Goal: Task Accomplishment & Management: Manage account settings

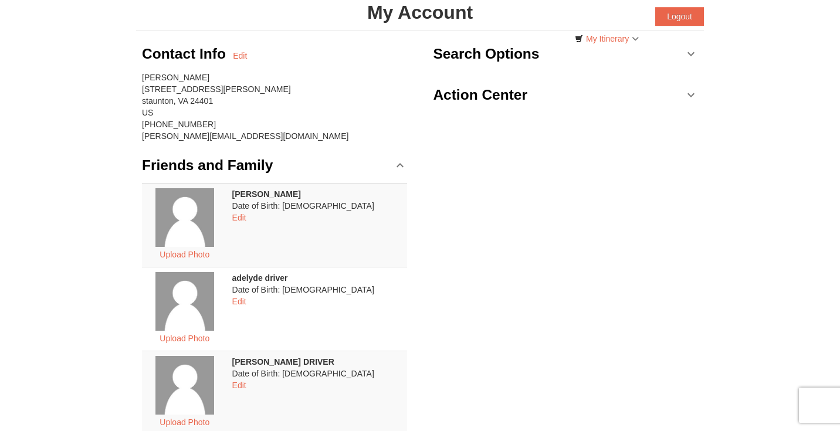
scroll to position [12, 0]
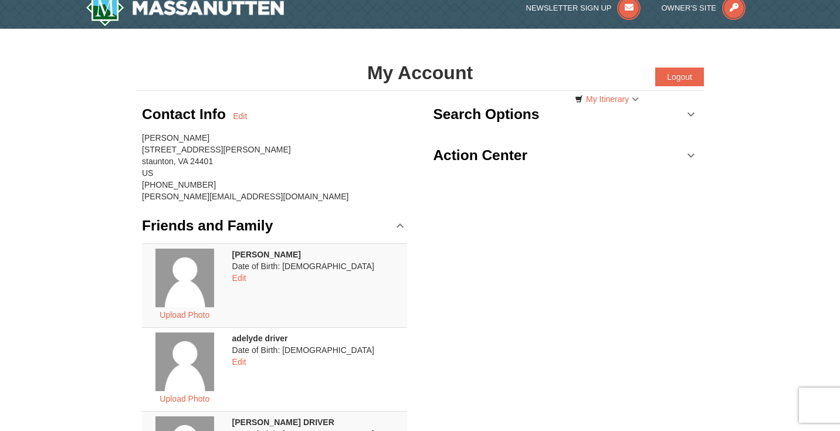
click at [530, 153] on link "Action Center" at bounding box center [565, 155] width 265 height 35
click at [690, 112] on link "Search Options" at bounding box center [565, 114] width 265 height 35
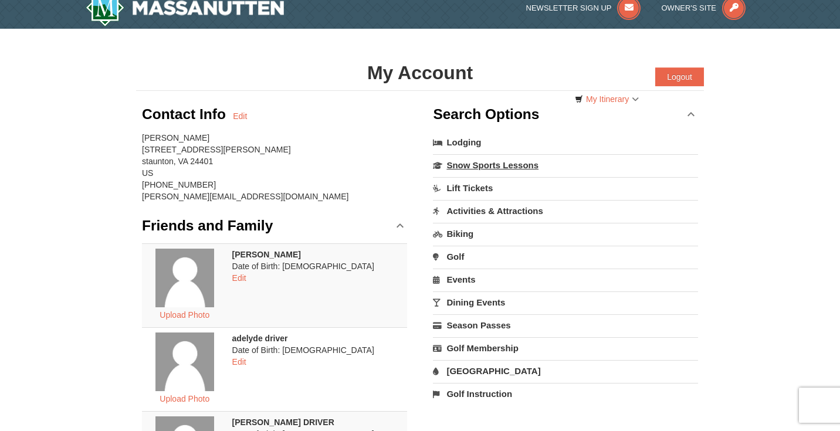
click at [473, 164] on link "Snow Sports Lessons" at bounding box center [565, 165] width 265 height 22
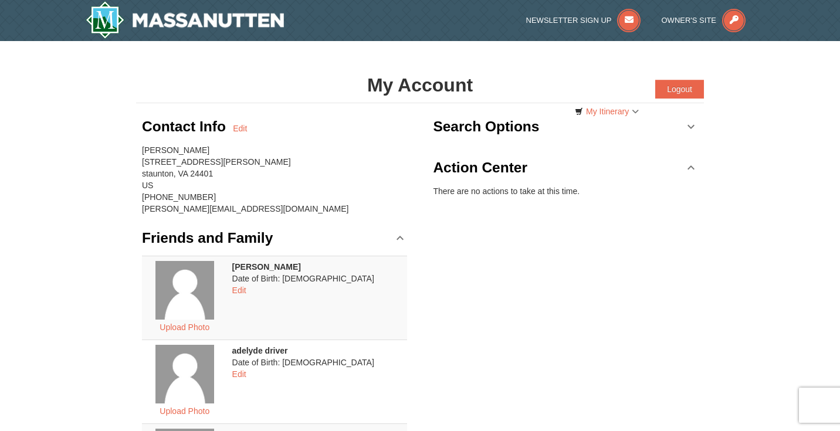
click at [401, 89] on h1 "My Account" at bounding box center [420, 84] width 568 height 23
click at [376, 86] on h1 "My Account" at bounding box center [420, 84] width 568 height 23
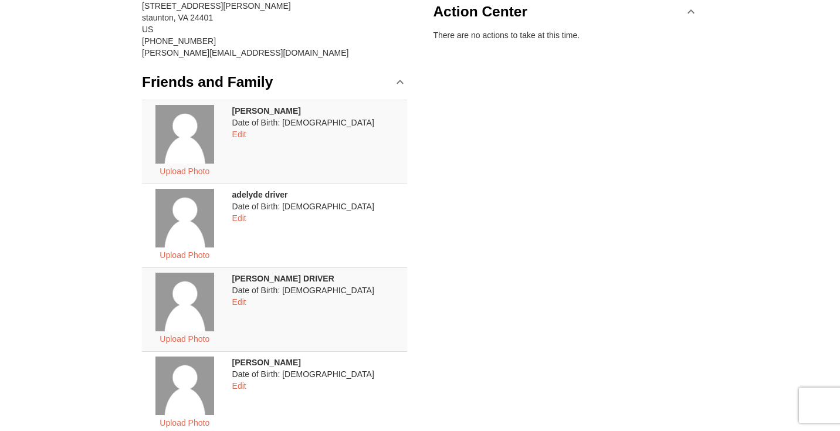
scroll to position [151, 0]
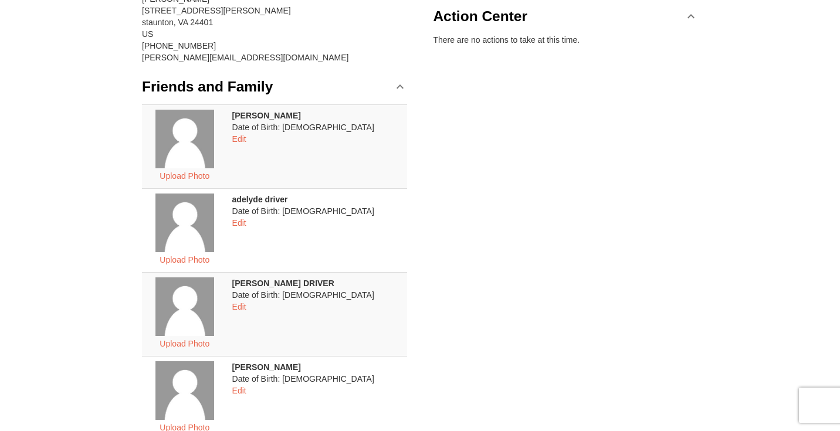
click at [201, 233] on img at bounding box center [185, 223] width 59 height 59
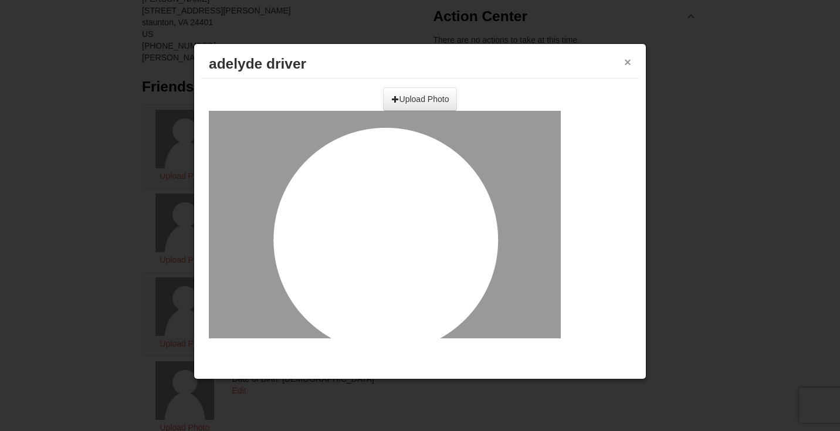
click at [628, 62] on button "×" at bounding box center [627, 62] width 7 height 12
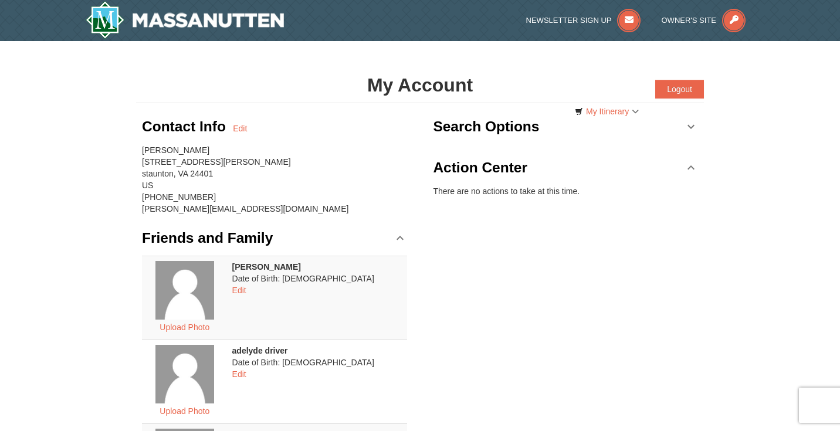
scroll to position [0, 0]
click at [683, 90] on button "Logout" at bounding box center [680, 89] width 49 height 19
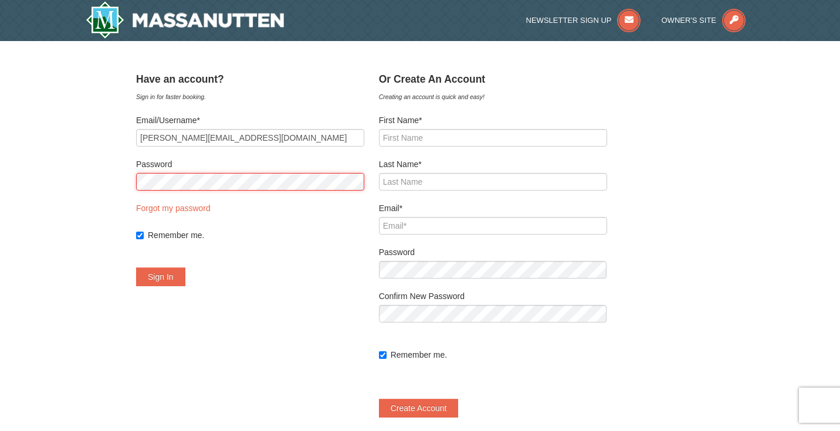
click at [175, 277] on button "Sign In" at bounding box center [160, 277] width 49 height 19
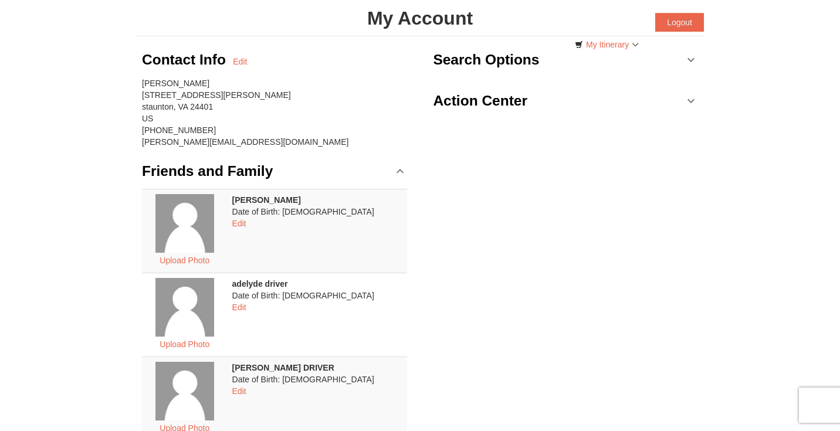
scroll to position [68, 0]
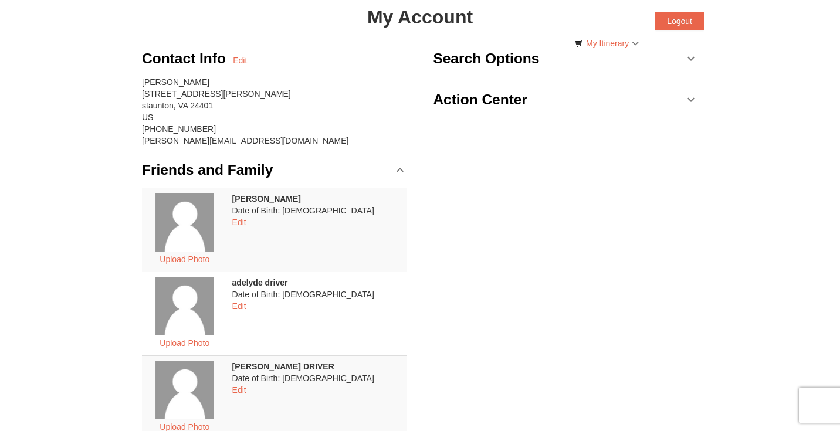
click at [688, 58] on link "Search Options" at bounding box center [565, 58] width 265 height 35
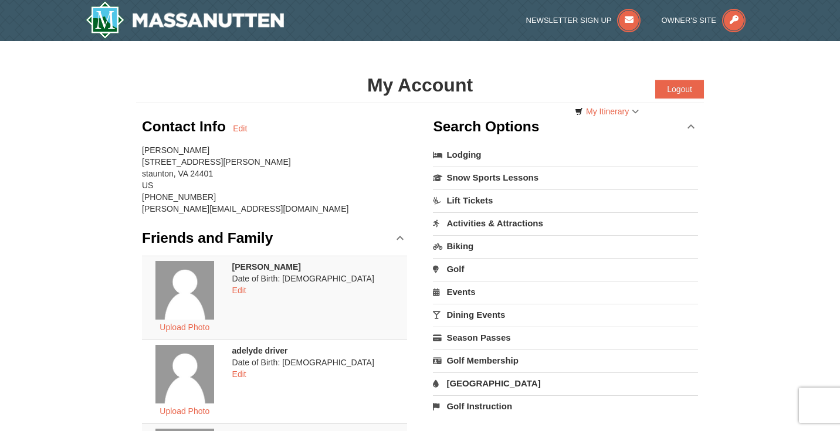
scroll to position [1, 0]
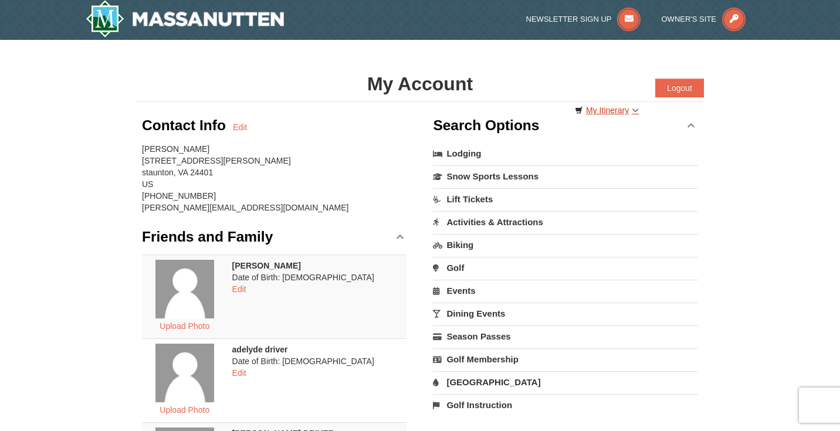
click at [600, 114] on link "My Itinerary" at bounding box center [607, 111] width 79 height 18
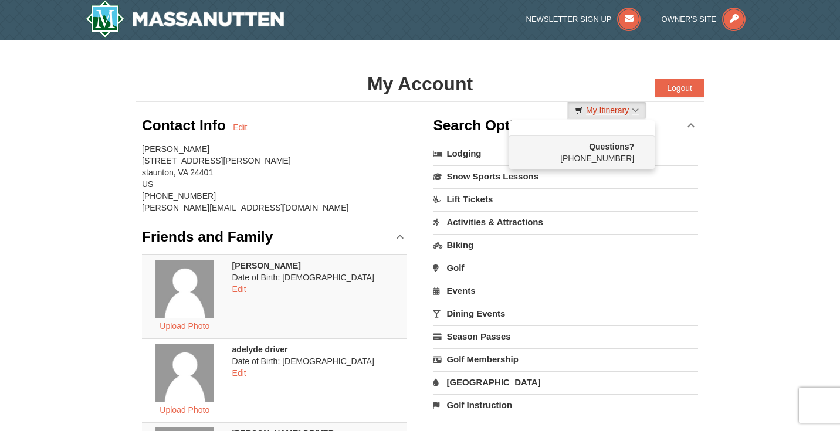
click at [634, 110] on link "My Itinerary" at bounding box center [607, 111] width 79 height 18
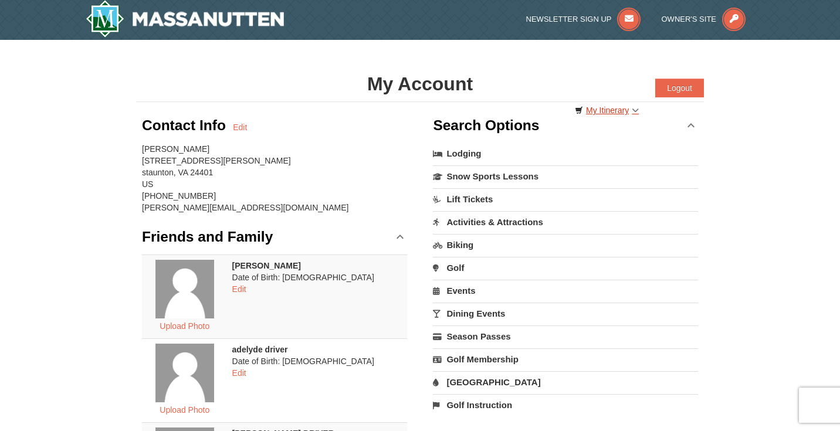
click at [634, 110] on link "My Itinerary" at bounding box center [607, 111] width 79 height 18
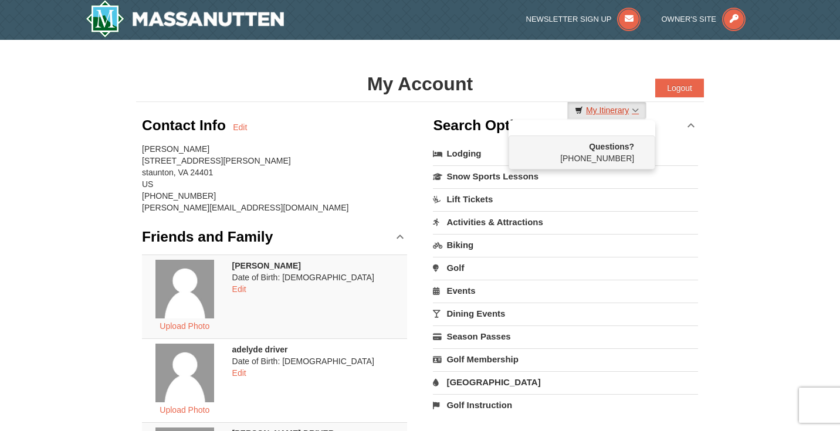
click at [634, 110] on link "My Itinerary" at bounding box center [607, 111] width 79 height 18
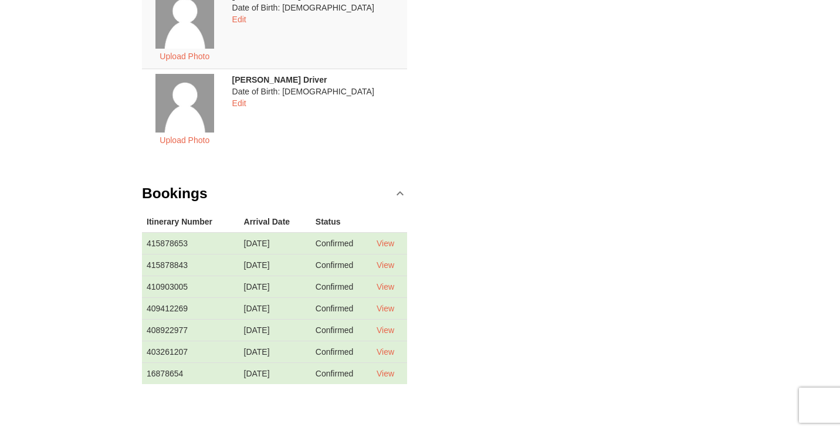
scroll to position [776, 0]
click at [394, 353] on link "View" at bounding box center [386, 350] width 18 height 9
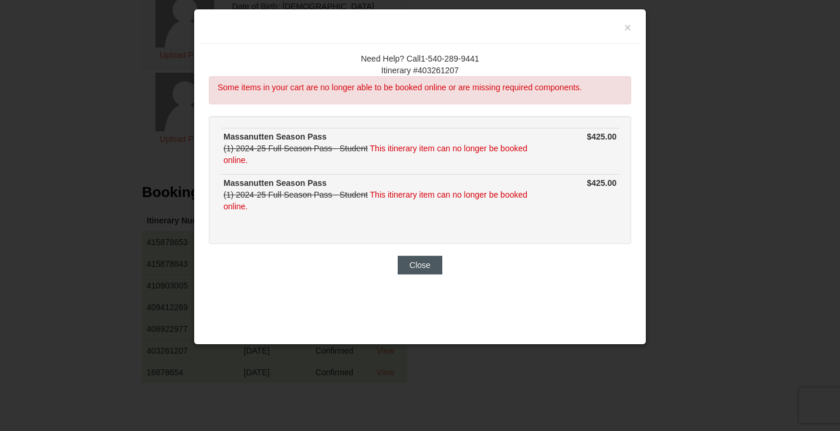
click at [423, 264] on button "Close" at bounding box center [420, 265] width 45 height 19
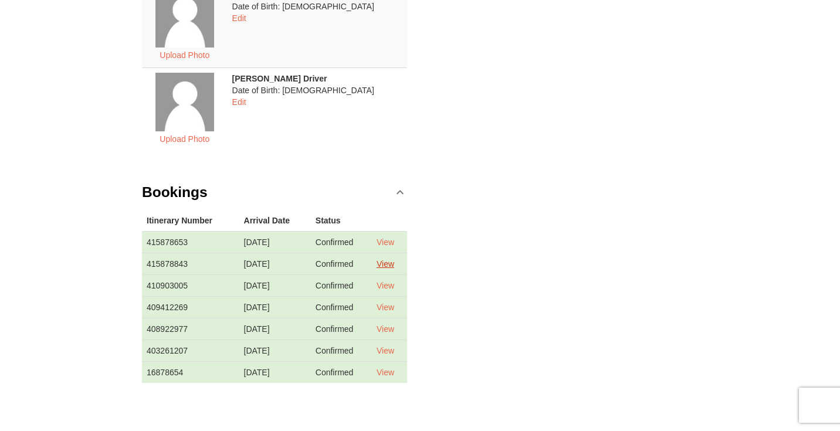
click at [391, 264] on link "View" at bounding box center [386, 263] width 18 height 9
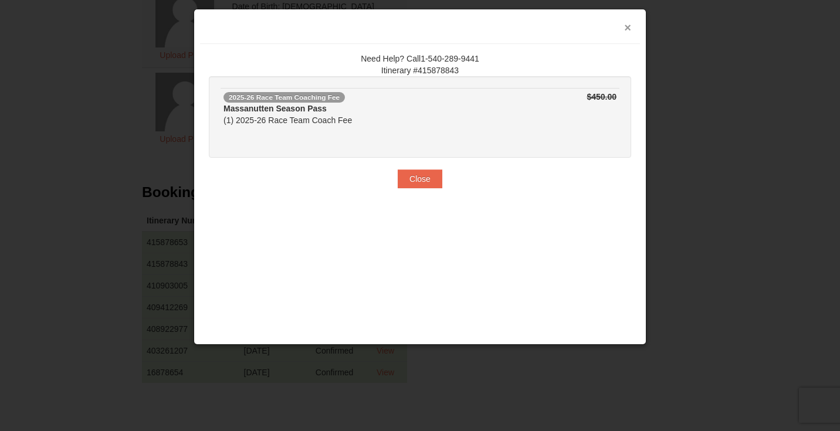
click at [629, 28] on button "×" at bounding box center [627, 28] width 7 height 12
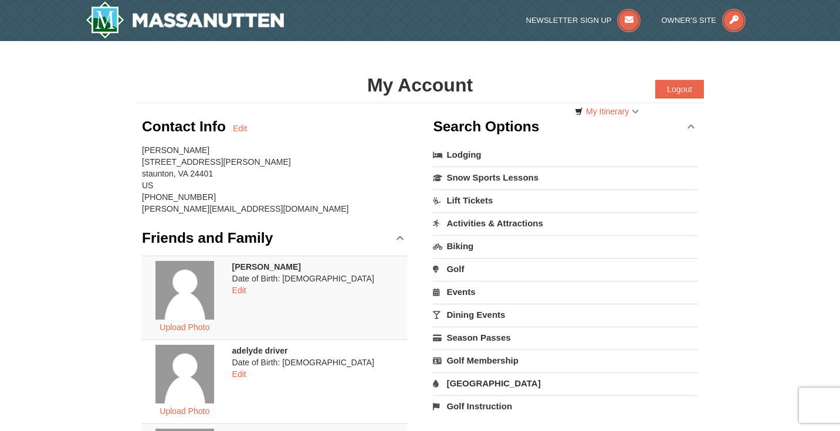
scroll to position [0, 0]
click at [686, 89] on button "Logout" at bounding box center [680, 89] width 49 height 19
